Goal: Check status: Check status

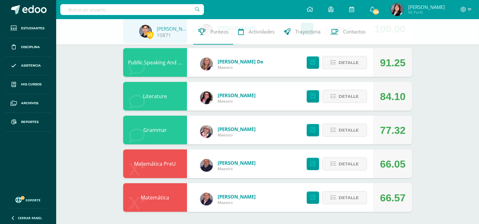
scroll to position [357, 0]
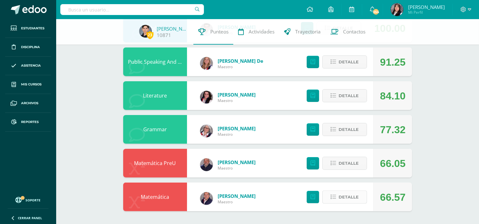
click at [353, 199] on span "Detalle" at bounding box center [348, 197] width 20 height 12
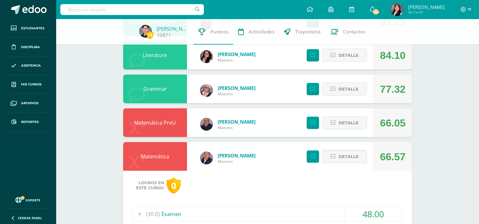
scroll to position [392, 0]
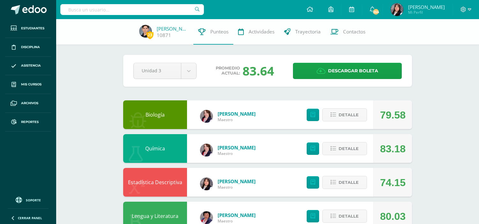
select select "Unidad 4"
